Goal: Information Seeking & Learning: Check status

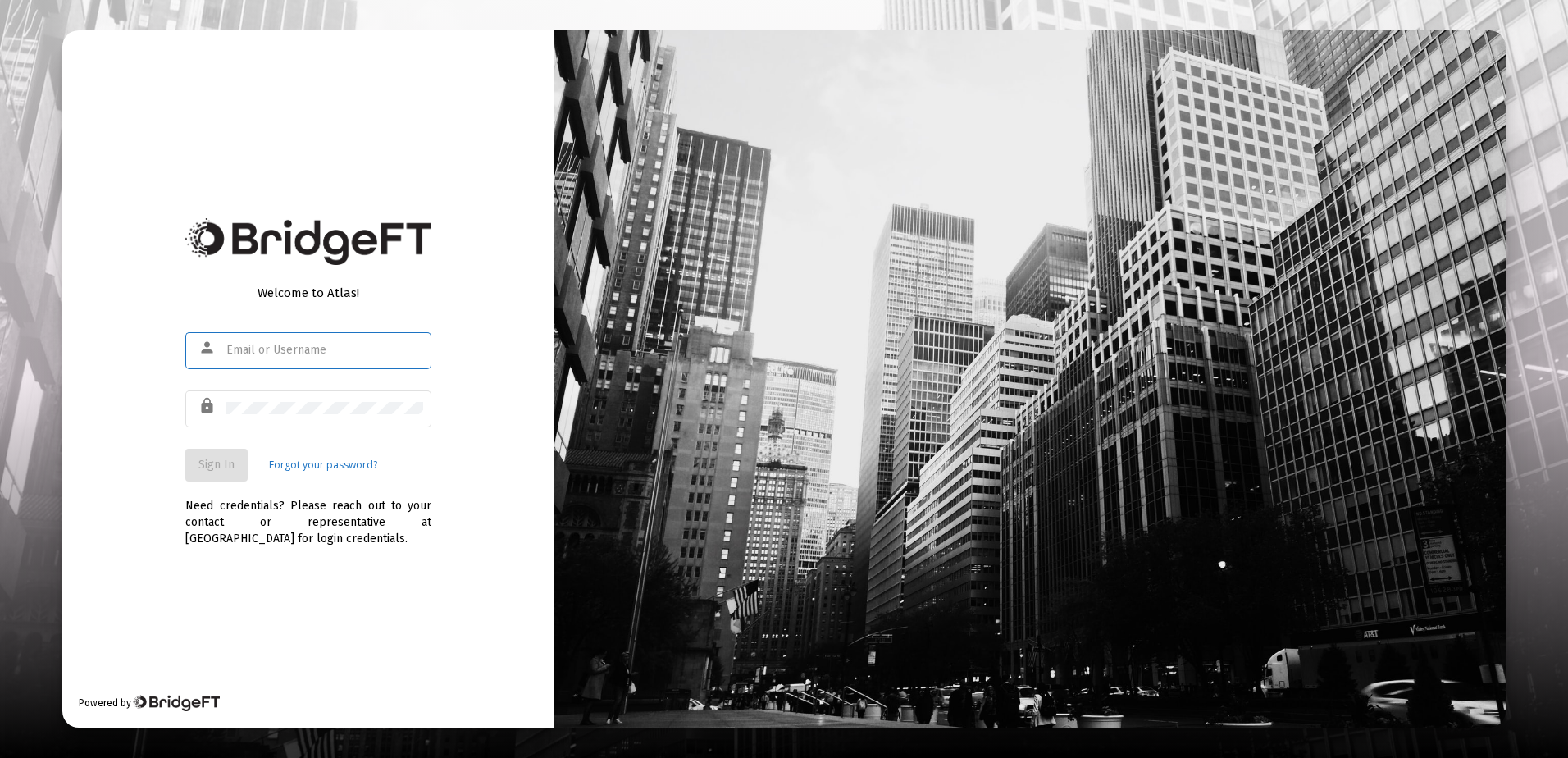
type input "[EMAIL_ADDRESS][DOMAIN_NAME]"
click at [226, 472] on span "Sign In" at bounding box center [216, 464] width 36 height 14
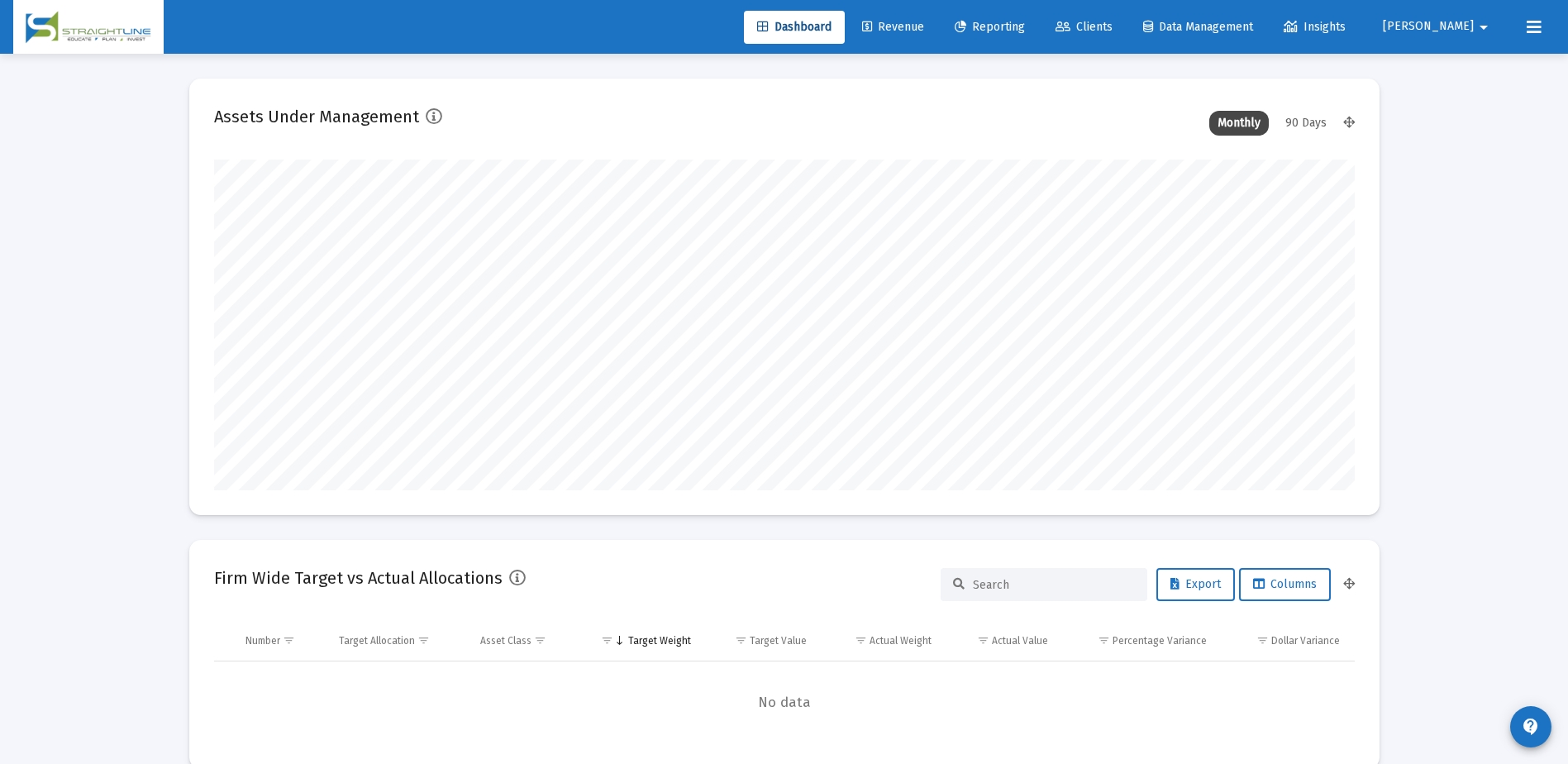
scroll to position [330, 614]
type input "[DATE]"
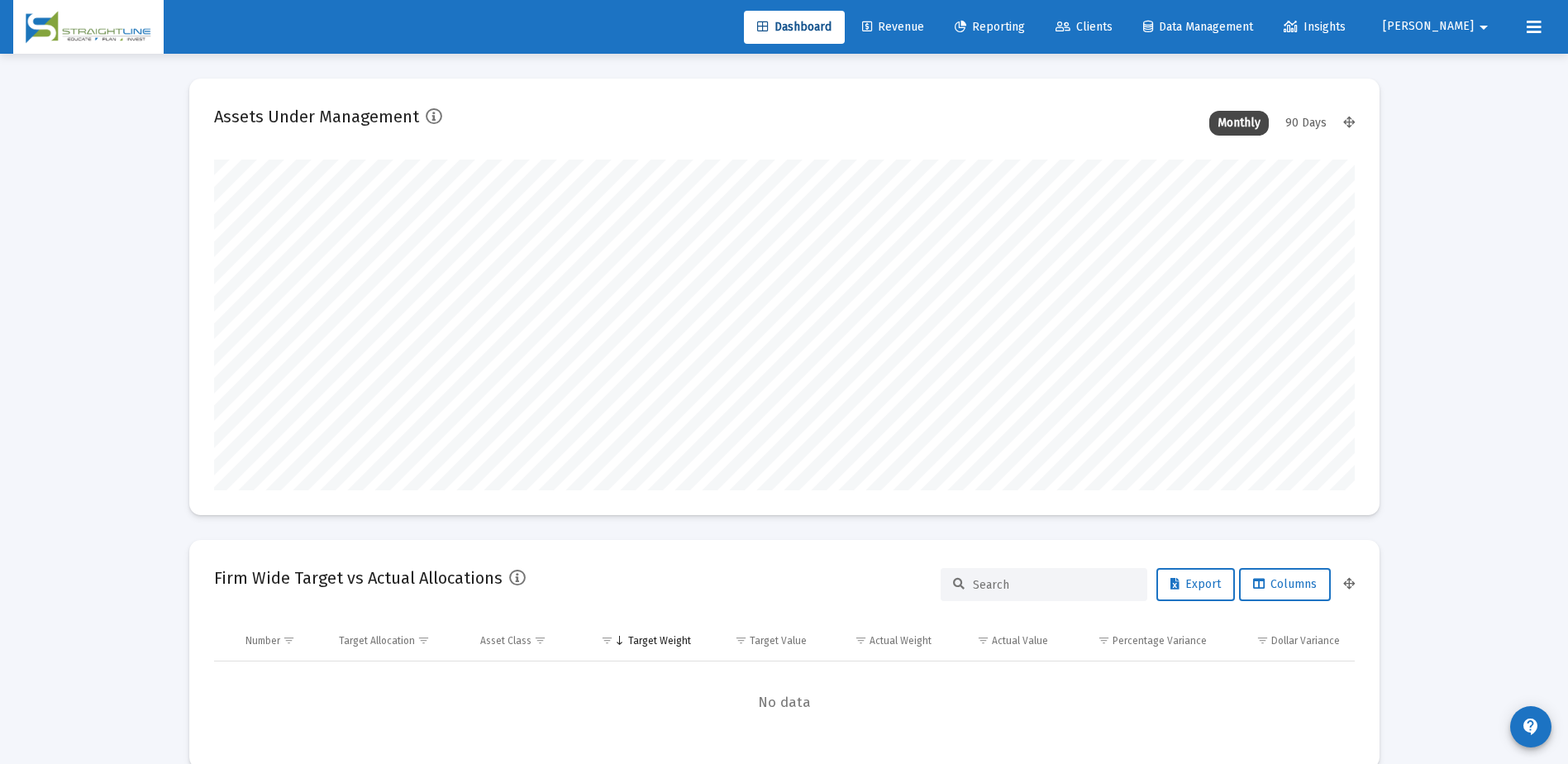
click at [924, 28] on span "Revenue" at bounding box center [892, 26] width 62 height 14
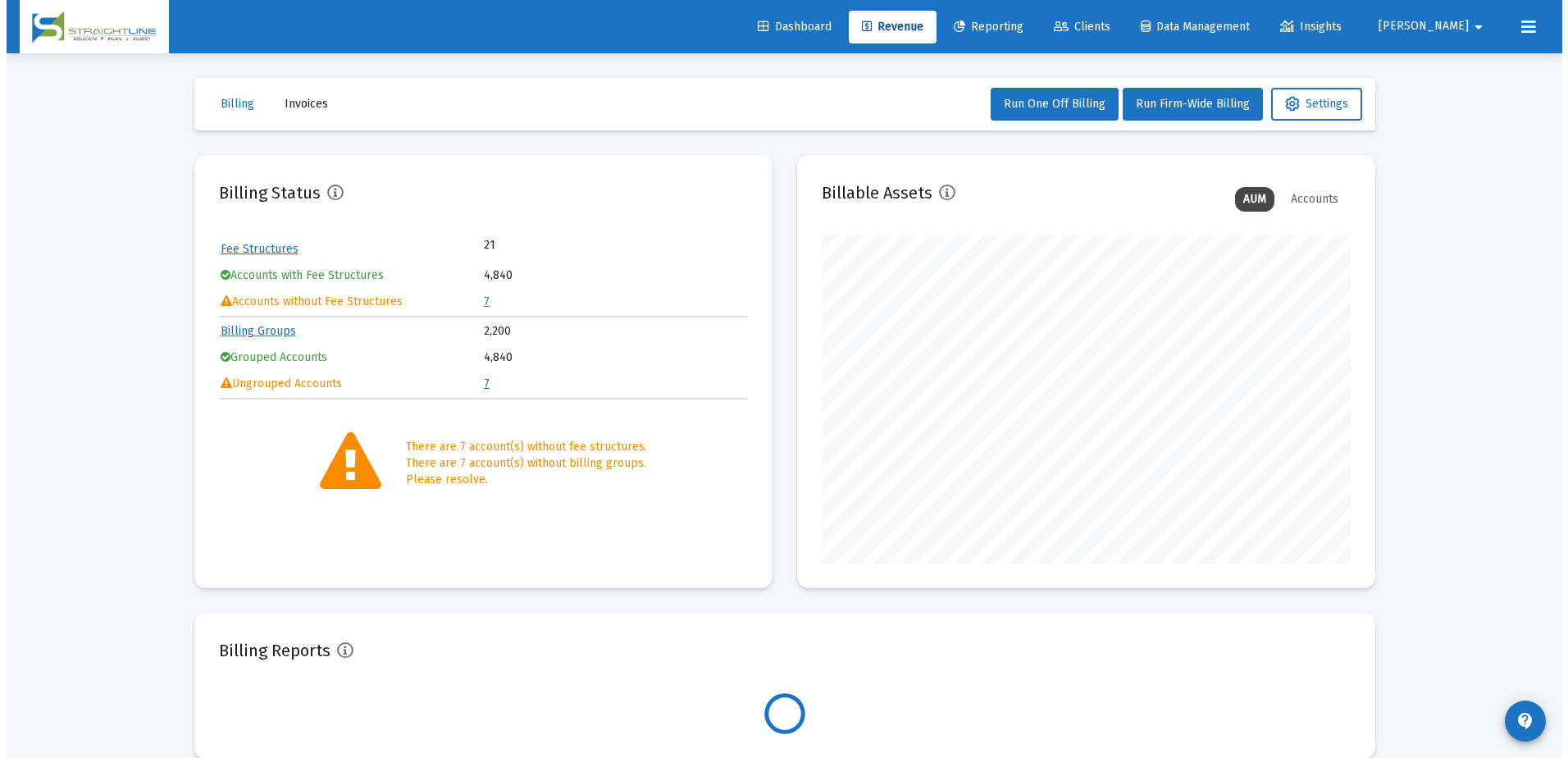
scroll to position [328, 529]
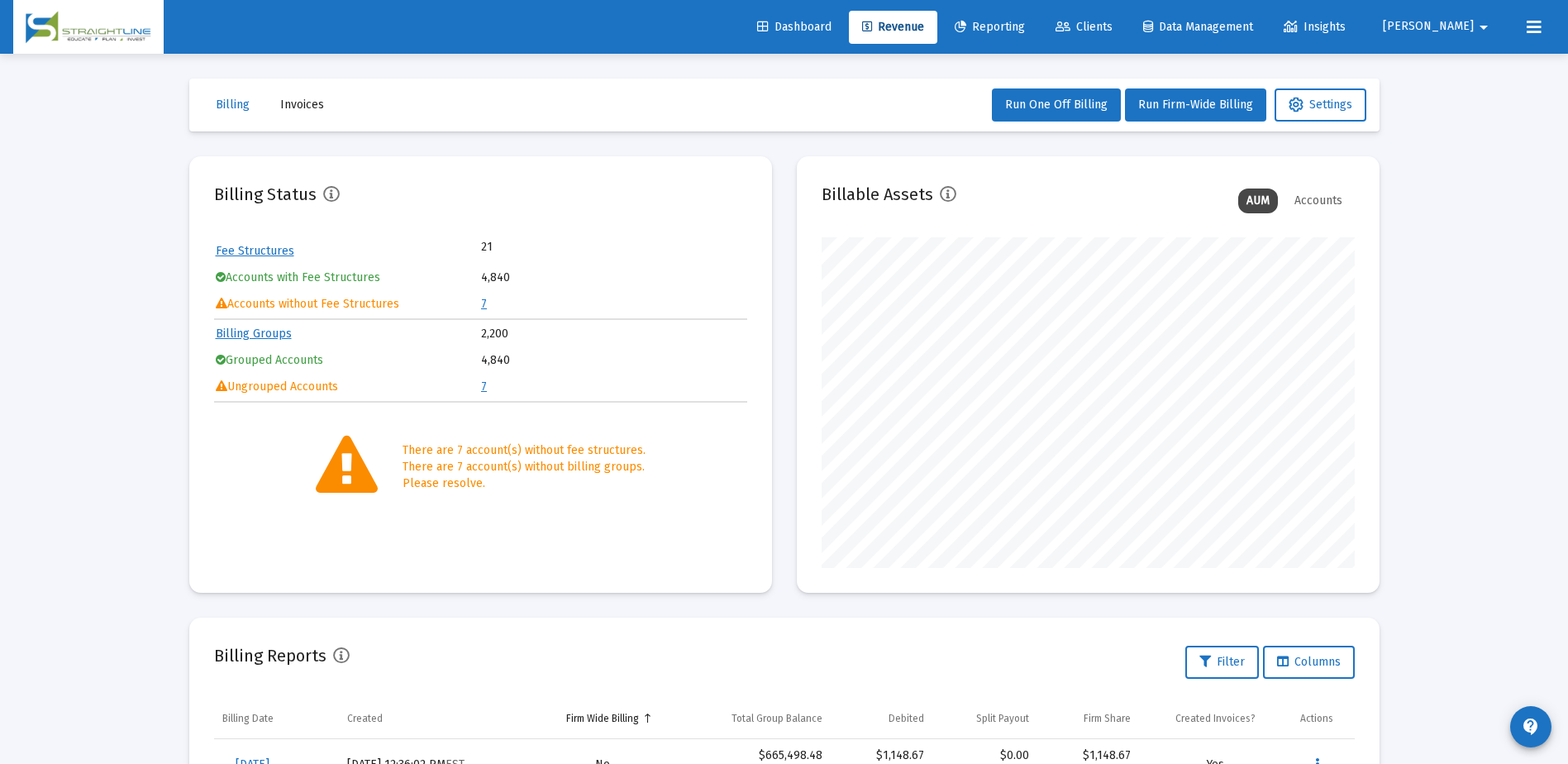
click at [483, 304] on link "7" at bounding box center [484, 304] width 6 height 14
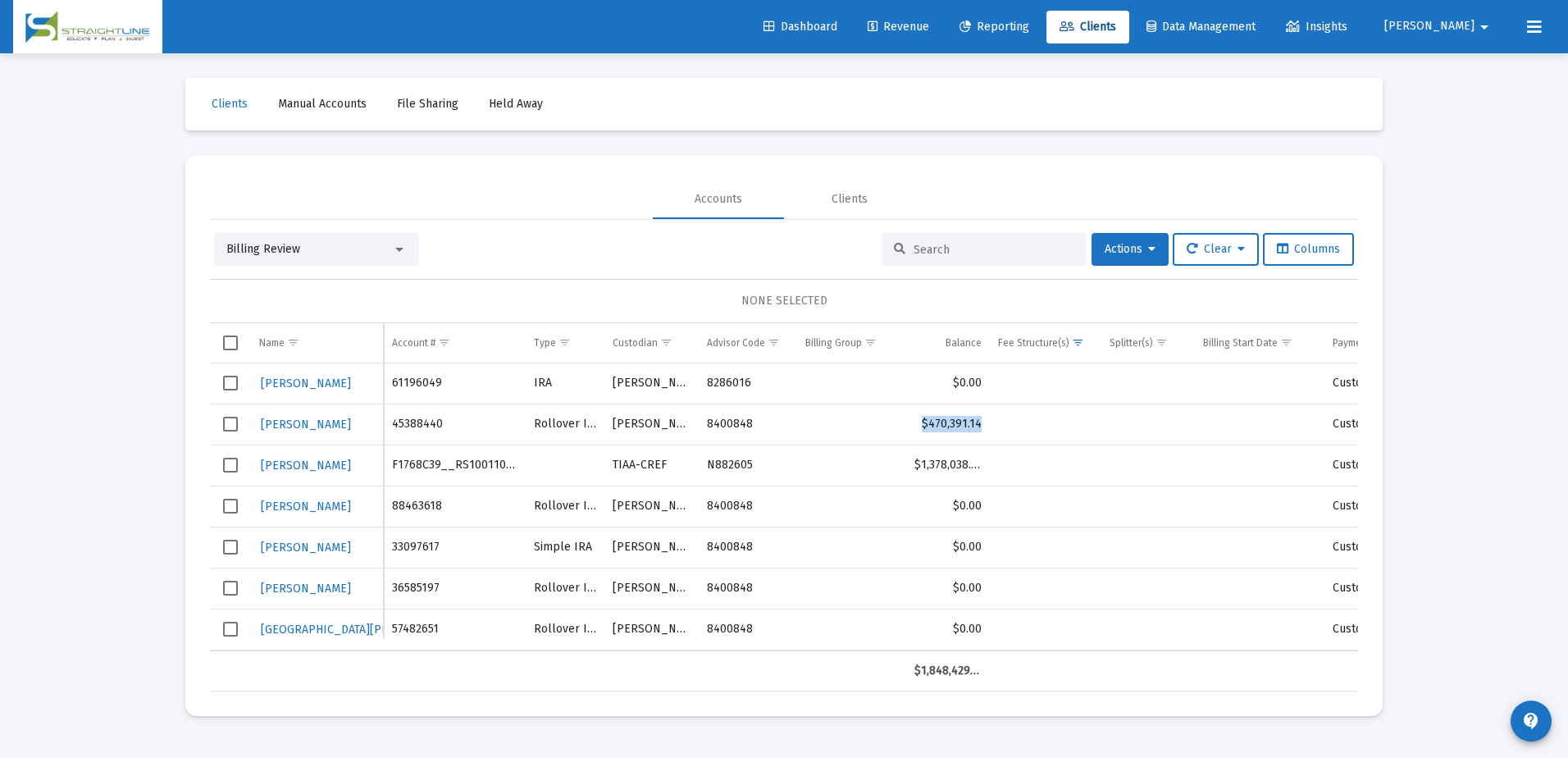
drag, startPoint x: 981, startPoint y: 421, endPoint x: 921, endPoint y: 421, distance: 60.0
click at [921, 421] on td "$470,391.14" at bounding box center [948, 424] width 83 height 41
drag, startPoint x: 982, startPoint y: 466, endPoint x: 914, endPoint y: 462, distance: 68.1
click at [914, 462] on td "$1,378,038.42" at bounding box center [948, 465] width 83 height 41
